Goal: Information Seeking & Learning: Find specific fact

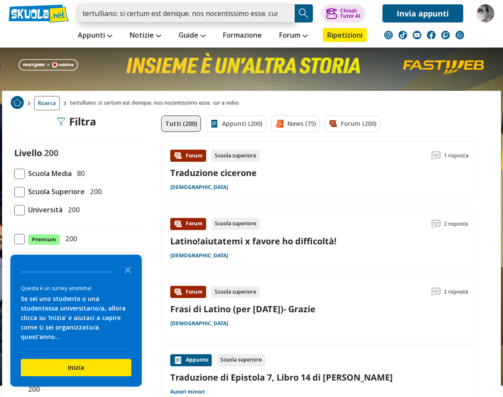
click at [85, 11] on input "tertulliano: si certum est denique. nos nocentissimo esse. cur a vobis" at bounding box center [186, 13] width 217 height 18
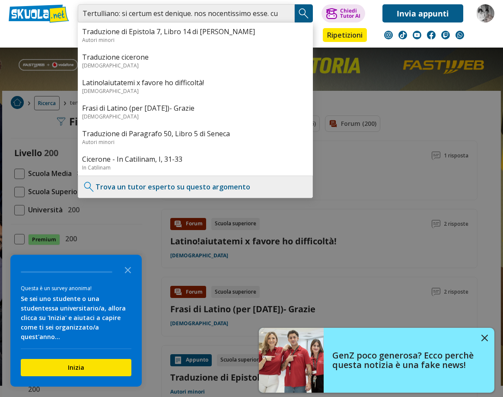
type input "Tertulliano: si certum est denique. nos nocentissimo esse. cur a vobis"
click at [305, 8] on img "Search Button" at bounding box center [303, 13] width 13 height 13
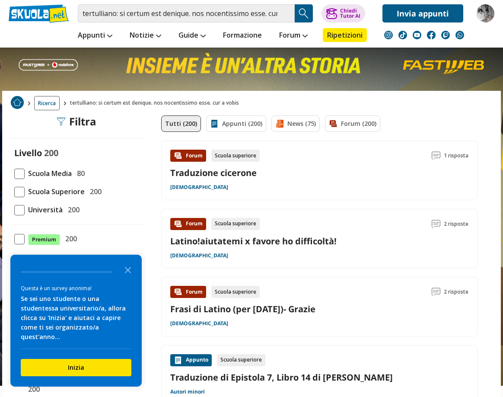
click at [301, 10] on img "Search Button" at bounding box center [303, 13] width 13 height 13
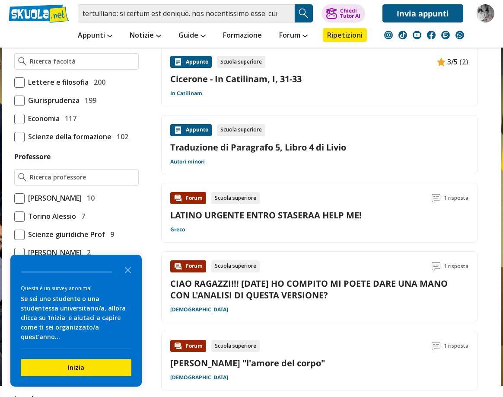
scroll to position [540, 0]
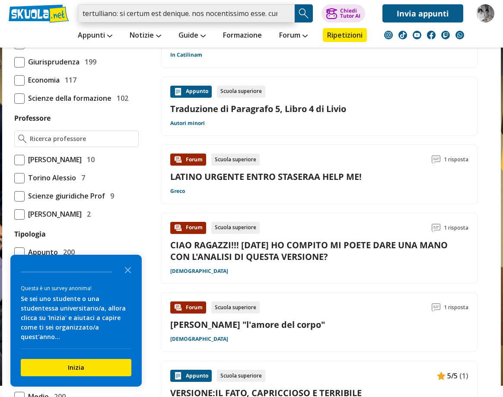
click at [79, 8] on input "tertulliano: si certum est denique. nos nocentissimo esse. cur a vobis" at bounding box center [186, 13] width 217 height 18
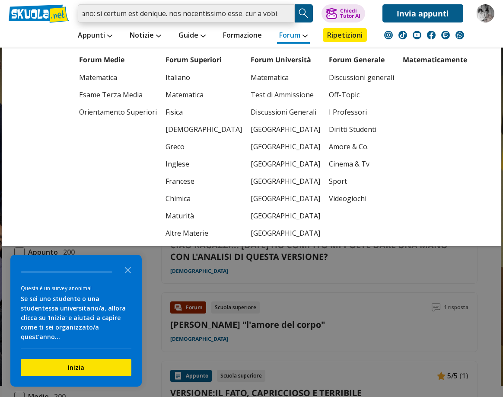
scroll to position [0, 26]
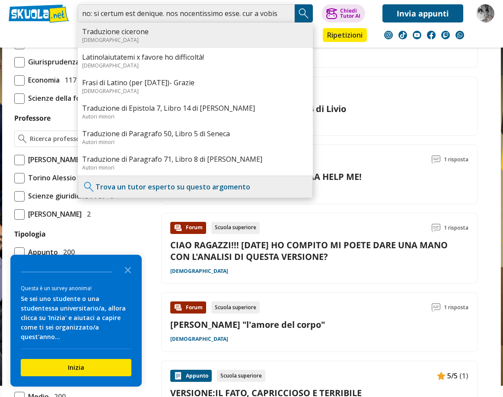
drag, startPoint x: 78, startPoint y: 11, endPoint x: 309, endPoint y: 41, distance: 232.6
click at [309, 22] on div "tertulliano: si certum est denique. nos nocentissimo esse. cur a vobis Traduzio…" at bounding box center [200, 13] width 244 height 18
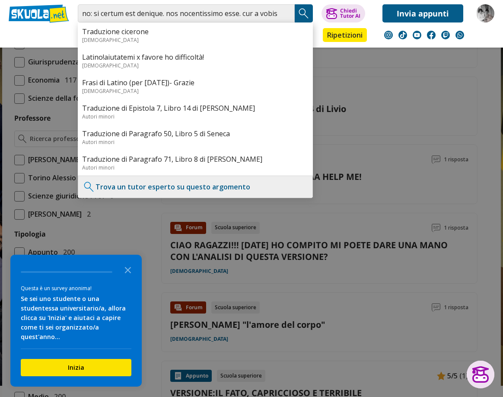
scroll to position [0, 0]
click at [373, 83] on div at bounding box center [251, 198] width 503 height 397
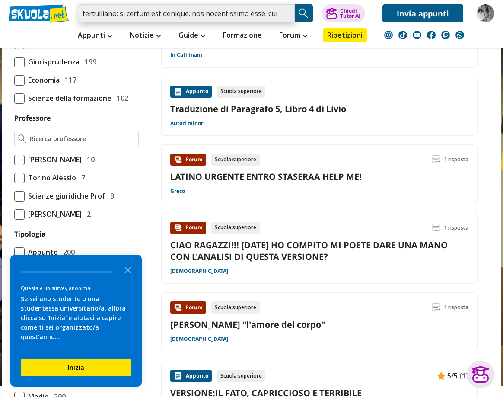
scroll to position [0, 26]
drag, startPoint x: 84, startPoint y: 13, endPoint x: 302, endPoint y: 21, distance: 218.8
click at [302, 21] on div "tertulliano: si certum est denique. nos nocentissimo esse. cur a vobis Traduzio…" at bounding box center [200, 13] width 244 height 18
